Goal: Navigation & Orientation: Find specific page/section

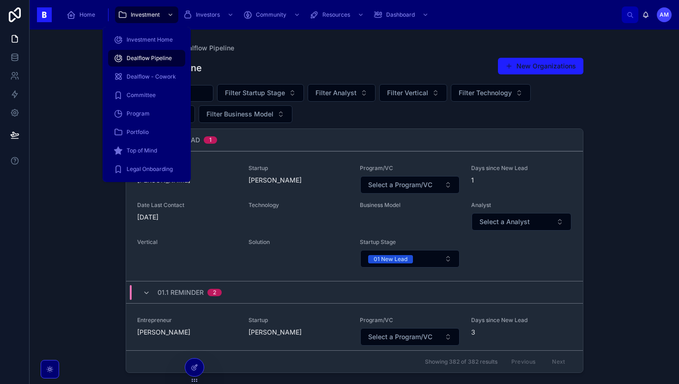
scroll to position [524, 0]
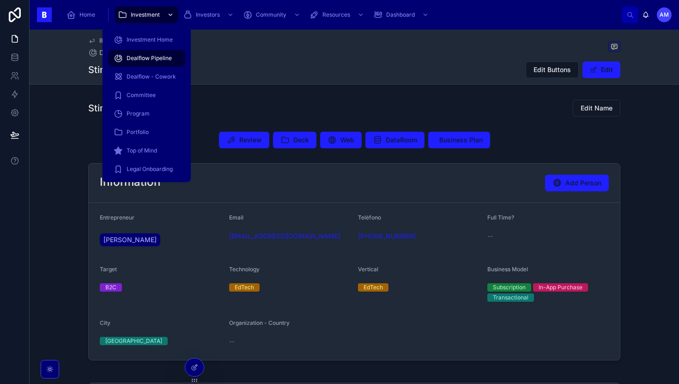
click at [134, 13] on span "Investment" at bounding box center [145, 14] width 29 height 7
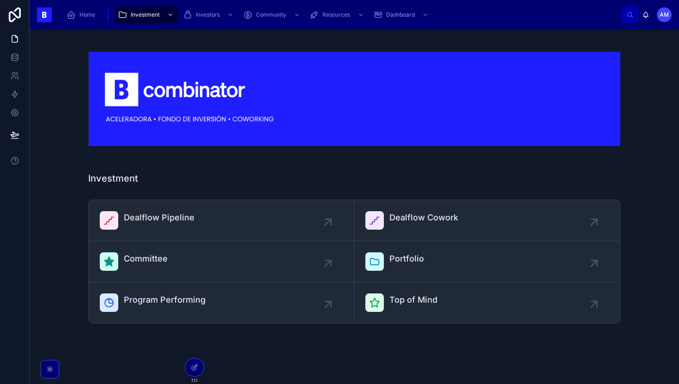
click at [73, 214] on div "Dealflow Pipeline Dealflow Cowork Committee Portfolio Program Performing Top of…" at bounding box center [354, 261] width 635 height 131
